Goal: Feedback & Contribution: Leave review/rating

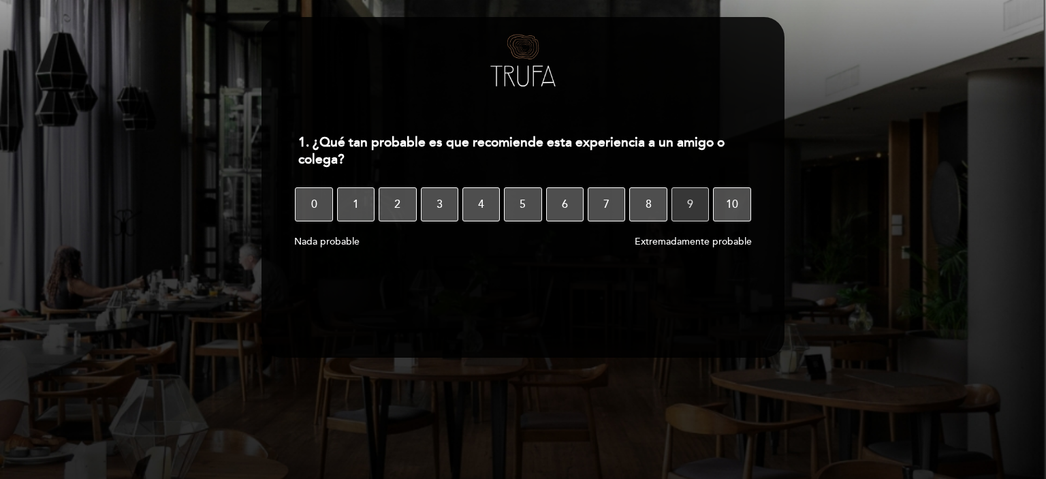
click at [688, 206] on span "9" at bounding box center [690, 204] width 6 height 38
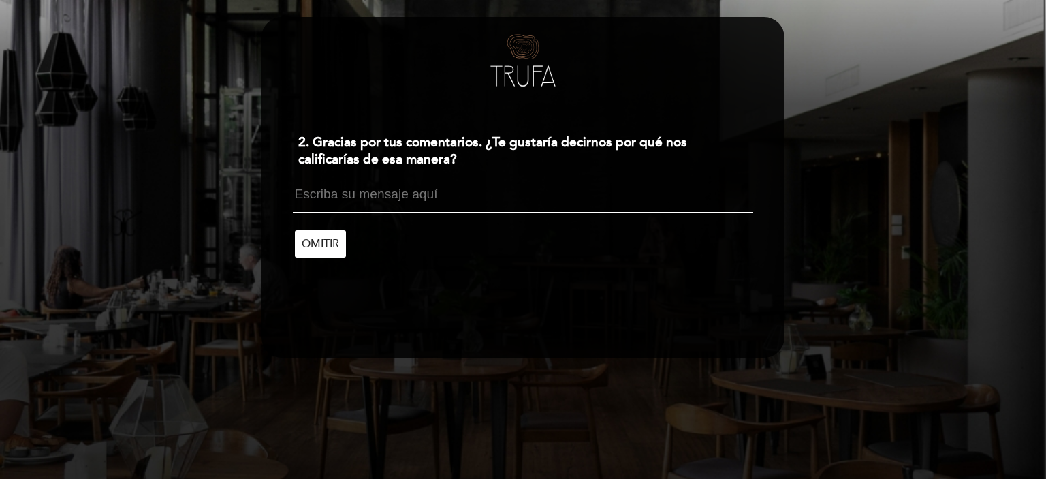
click at [329, 202] on textarea at bounding box center [523, 200] width 460 height 26
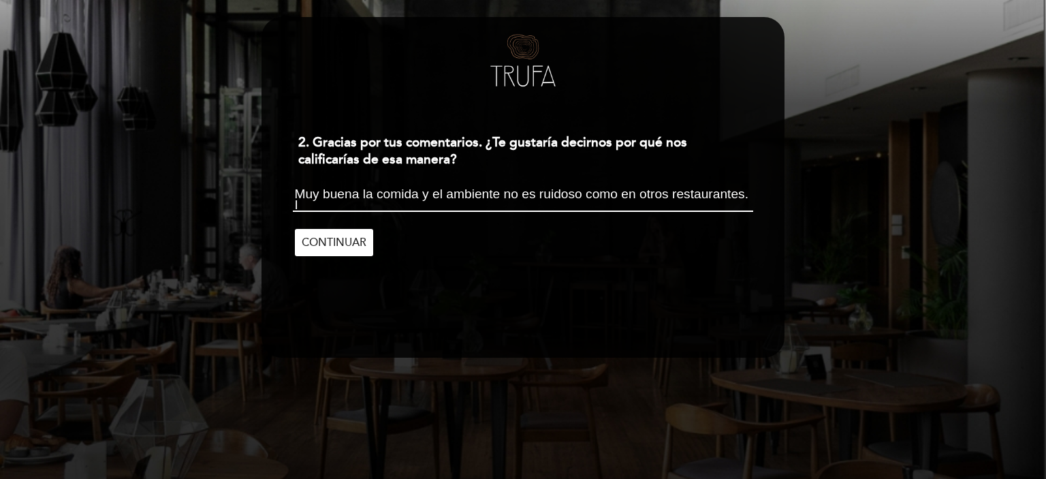
scroll to position [1, 0]
type textarea "Muy buena la comida y el ambiente no es ruidoso como en otros restaurantes. Ide…"
click at [324, 240] on span "CONTINUAR" at bounding box center [334, 242] width 65 height 38
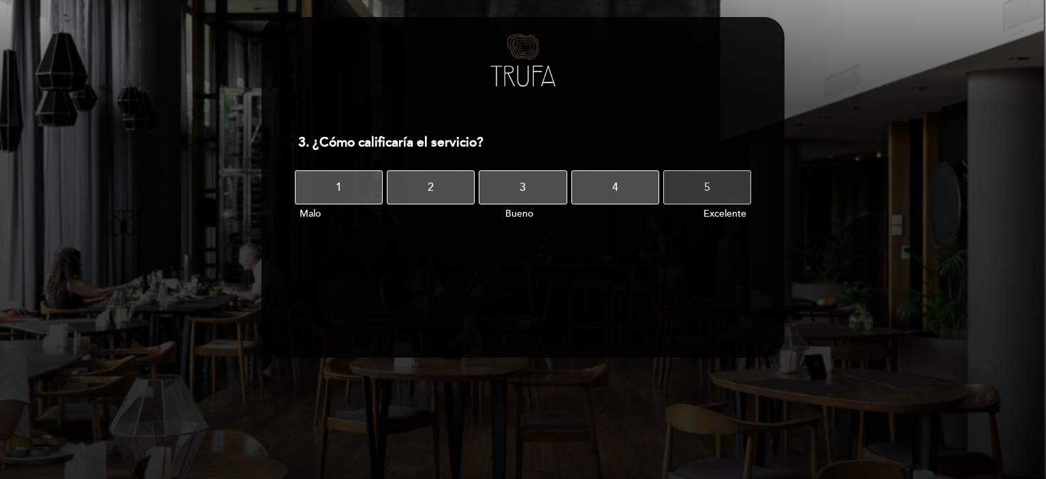
click at [684, 182] on button "5" at bounding box center [707, 187] width 88 height 34
click at [535, 186] on button "3" at bounding box center [523, 187] width 88 height 34
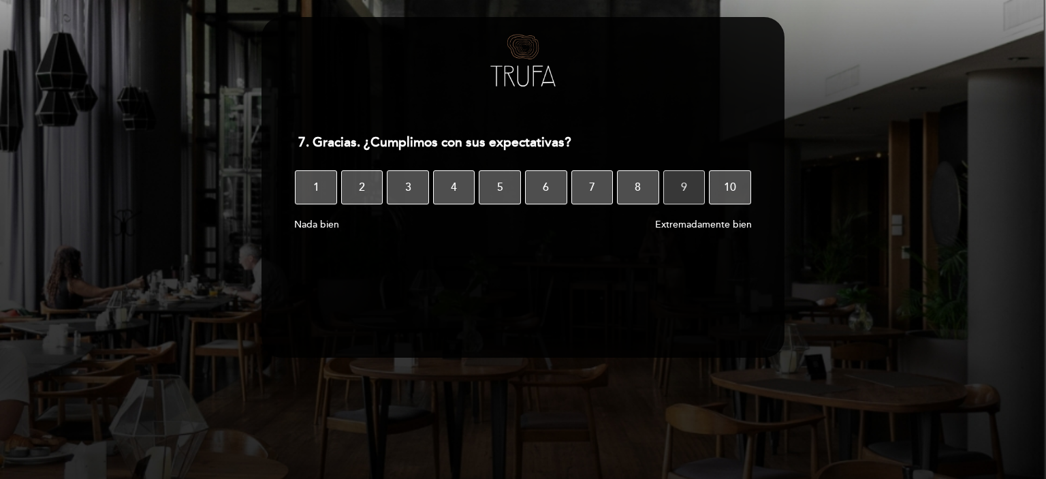
click at [685, 187] on span "9" at bounding box center [684, 187] width 6 height 38
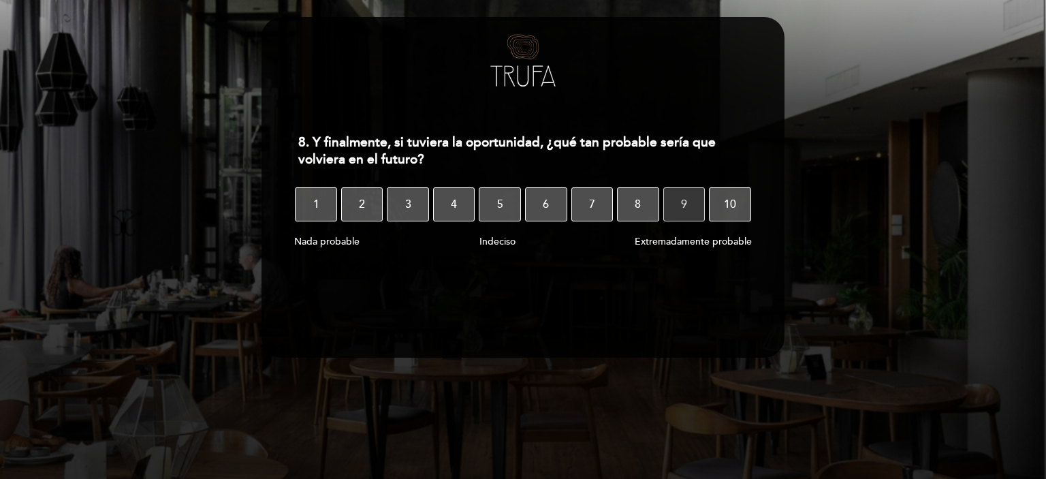
click at [681, 202] on span "9" at bounding box center [684, 204] width 6 height 38
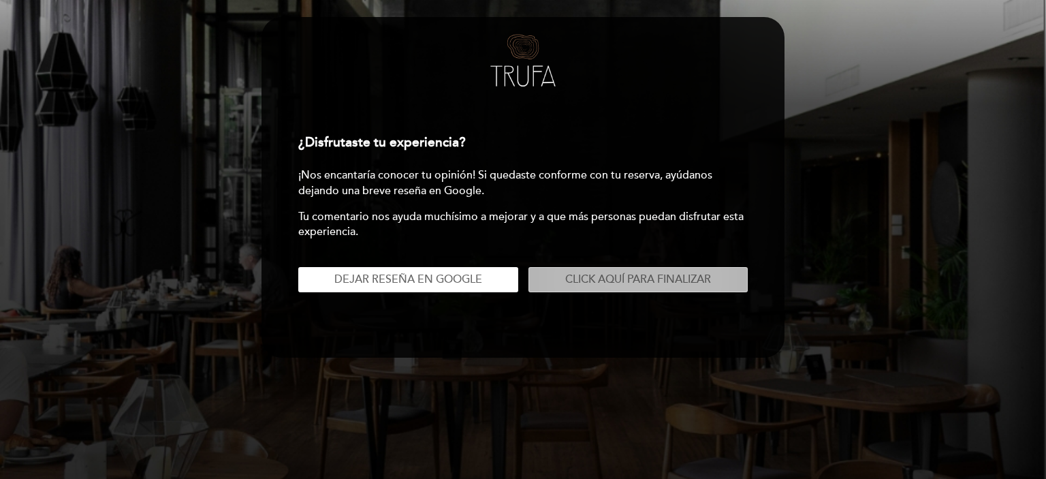
click at [633, 274] on span "Click aquí para finalizar" at bounding box center [638, 279] width 146 height 14
